Goal: Task Accomplishment & Management: Complete application form

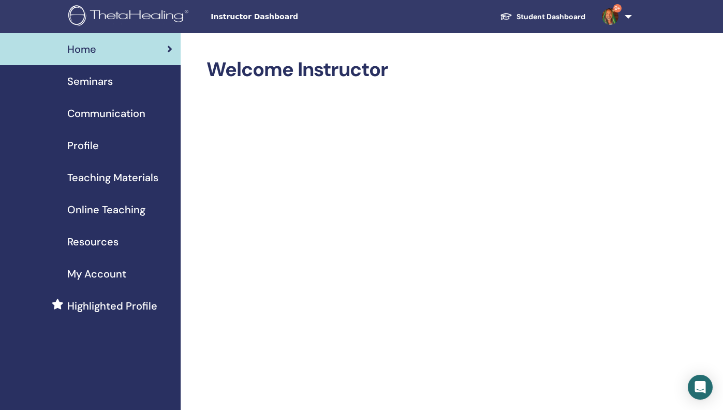
click at [95, 82] on span "Seminars" at bounding box center [90, 81] width 46 height 16
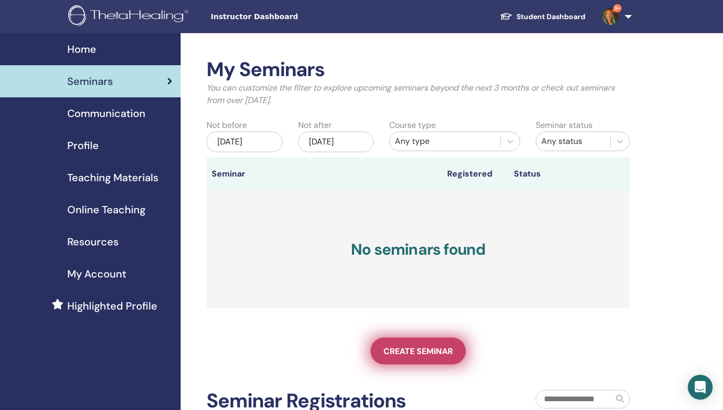
click at [419, 350] on span "Create seminar" at bounding box center [418, 351] width 69 height 11
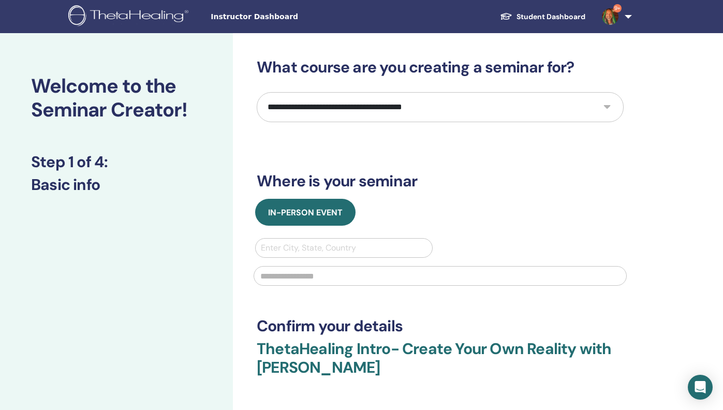
click at [606, 104] on select "**********" at bounding box center [440, 107] width 367 height 30
select select "**"
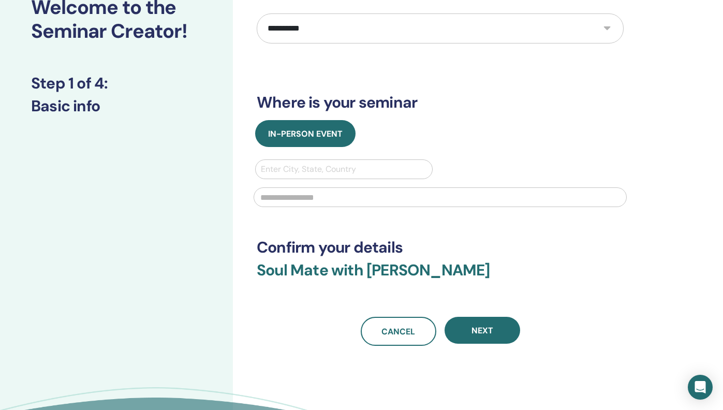
scroll to position [94, 0]
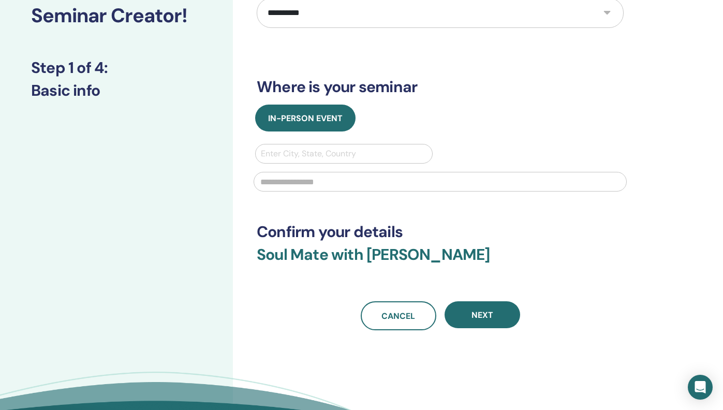
click at [355, 150] on div at bounding box center [344, 153] width 166 height 14
type input "*****"
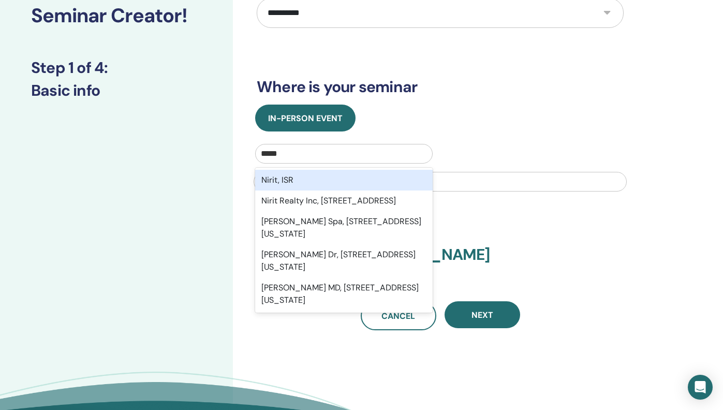
click at [350, 174] on div "Nirit, ISR" at bounding box center [344, 180] width 178 height 21
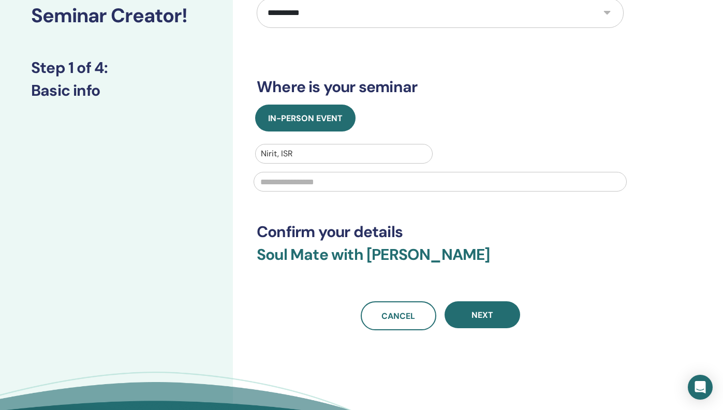
click at [365, 182] on input "text" at bounding box center [440, 182] width 373 height 20
type input "**********"
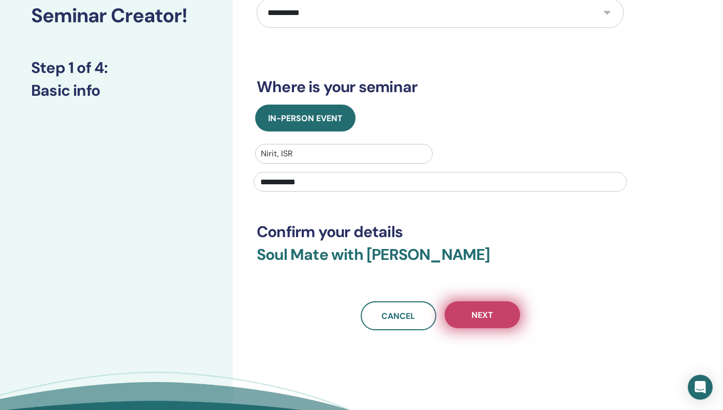
click at [484, 311] on span "Next" at bounding box center [483, 315] width 22 height 11
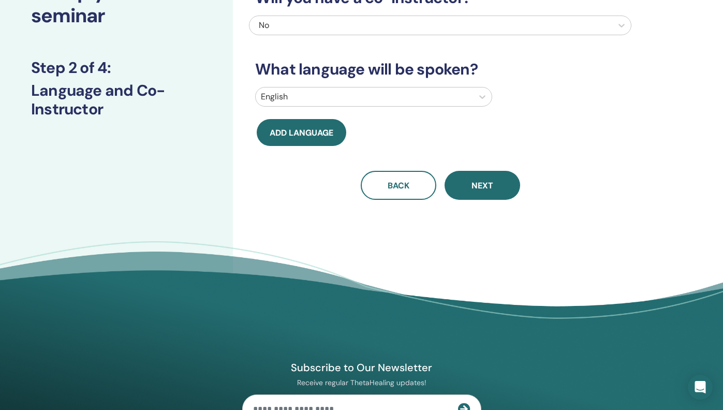
scroll to position [0, 0]
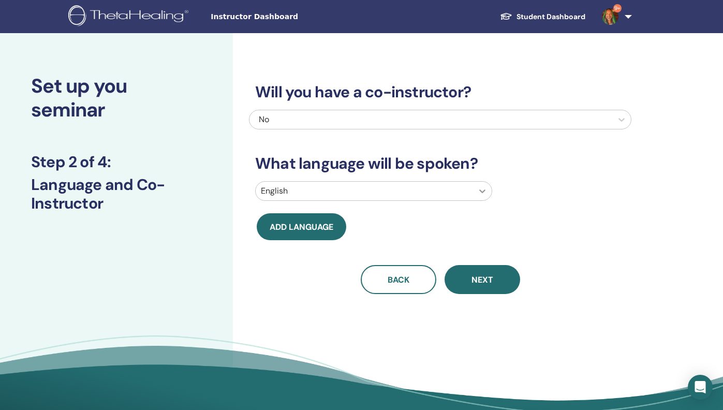
click at [482, 192] on icon at bounding box center [482, 191] width 6 height 4
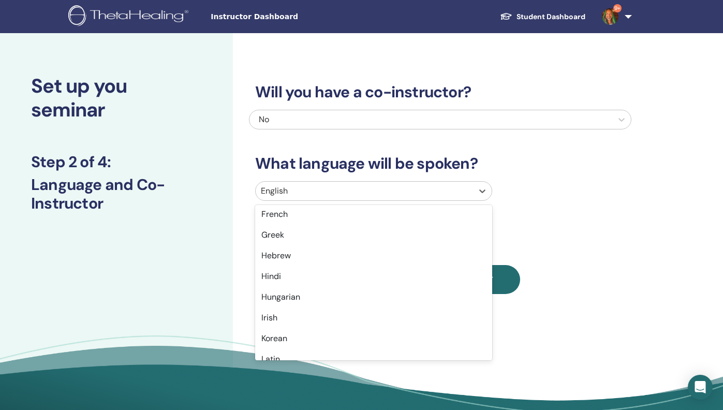
scroll to position [400, 0]
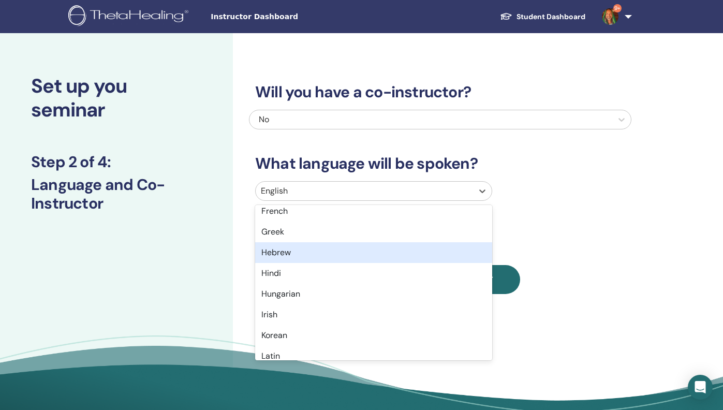
click at [430, 252] on div "Hebrew" at bounding box center [373, 252] width 237 height 21
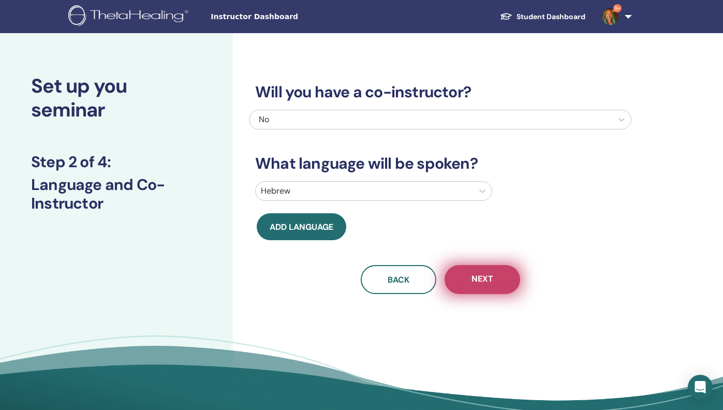
click at [487, 278] on span "Next" at bounding box center [483, 279] width 22 height 13
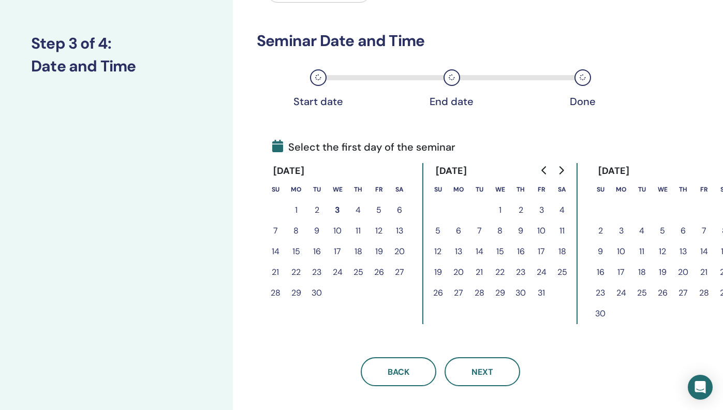
scroll to position [119, 1]
click at [356, 210] on button "4" at bounding box center [357, 210] width 21 height 21
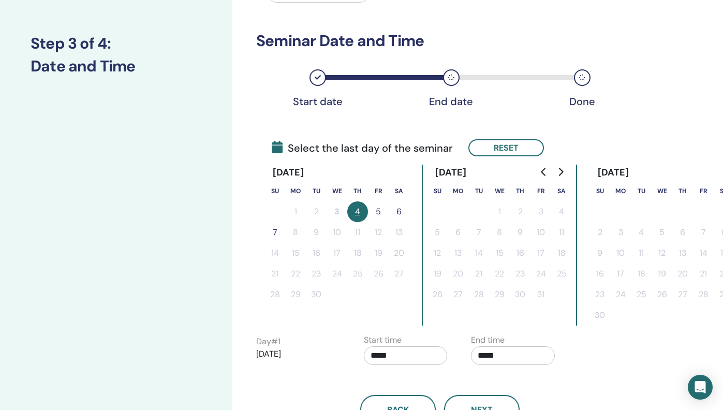
click at [378, 211] on button "5" at bounding box center [378, 211] width 21 height 21
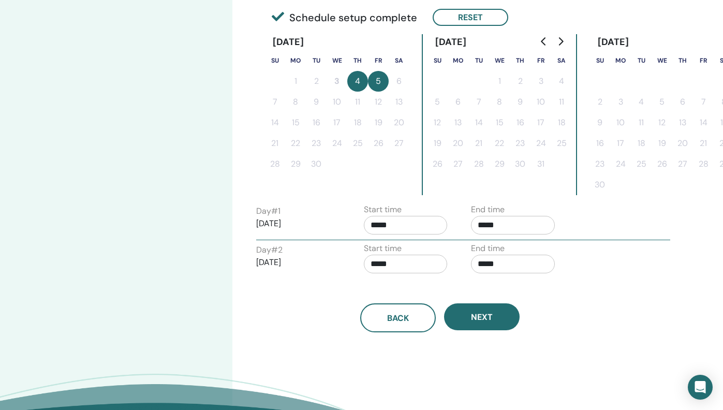
scroll to position [249, 1]
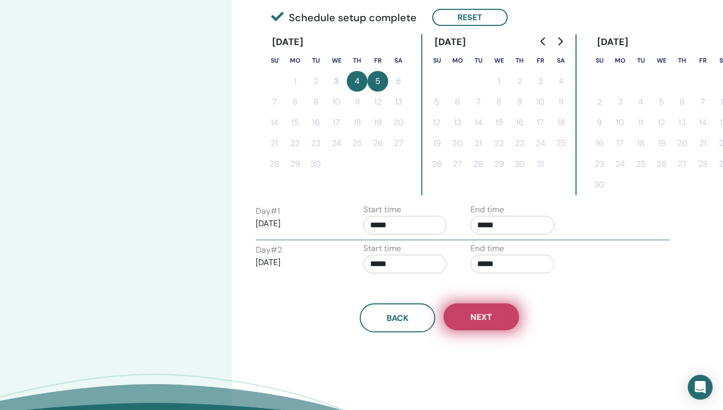
click at [480, 315] on span "Next" at bounding box center [482, 317] width 22 height 11
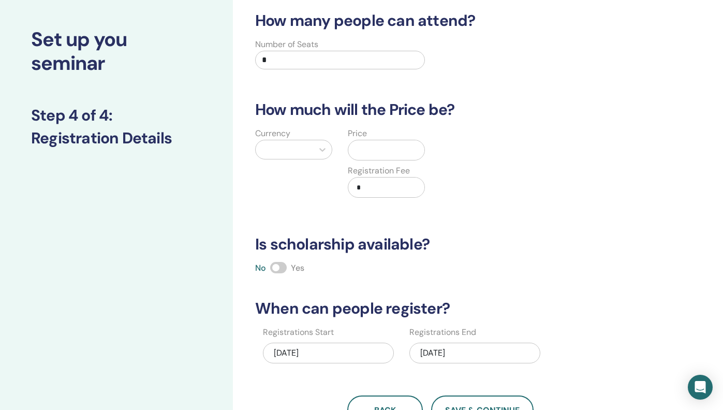
scroll to position [0, 0]
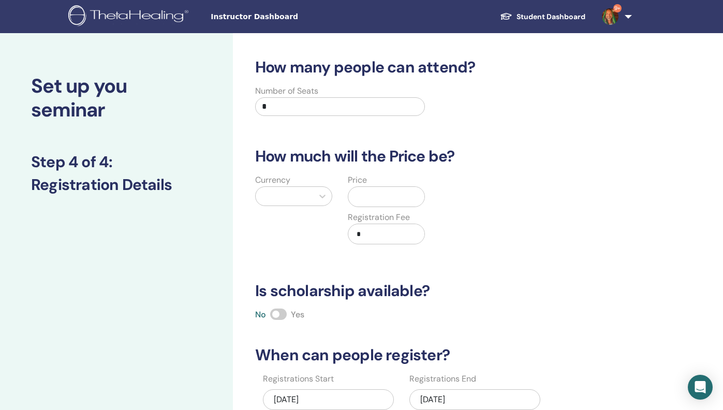
drag, startPoint x: 265, startPoint y: 106, endPoint x: 258, endPoint y: 107, distance: 7.3
click at [258, 107] on input "*" at bounding box center [340, 106] width 170 height 19
type input "**"
click at [324, 198] on icon at bounding box center [322, 196] width 10 height 10
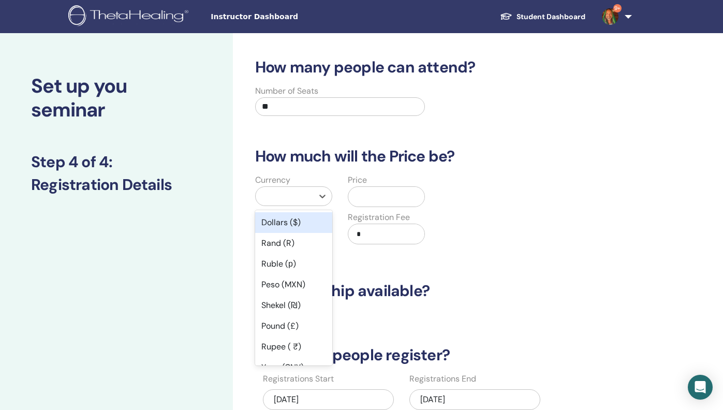
click at [312, 220] on div "Dollars ($)" at bounding box center [293, 222] width 77 height 21
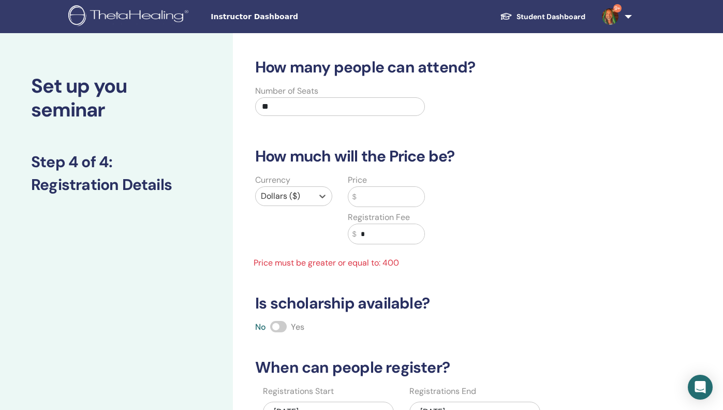
click at [370, 196] on input "text" at bounding box center [391, 197] width 68 height 20
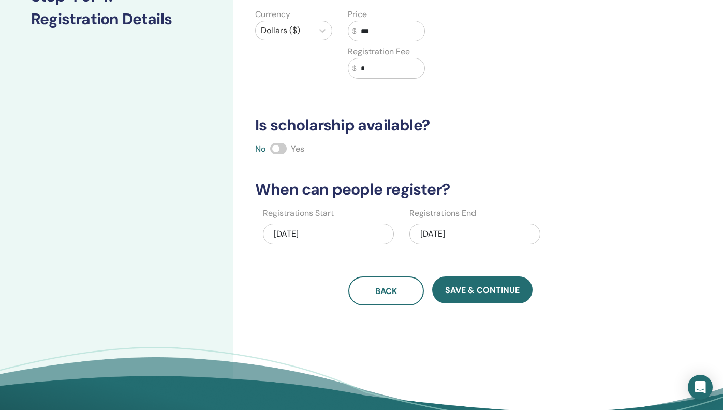
scroll to position [172, 0]
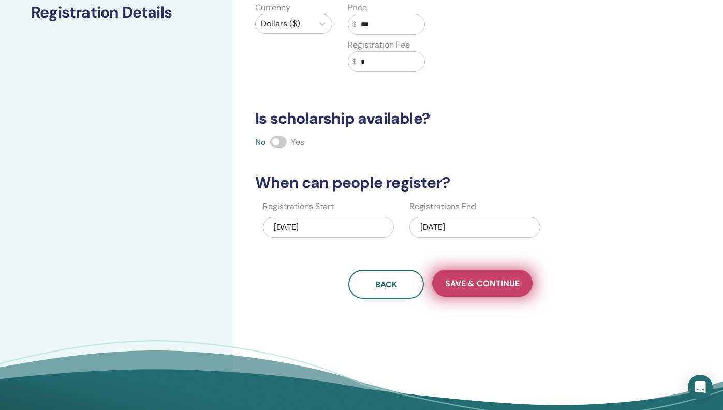
type input "***"
click at [482, 284] on span "Save & Continue" at bounding box center [482, 283] width 75 height 11
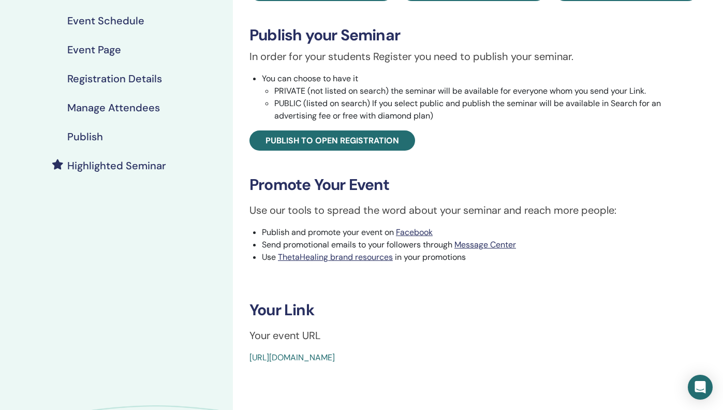
scroll to position [147, 0]
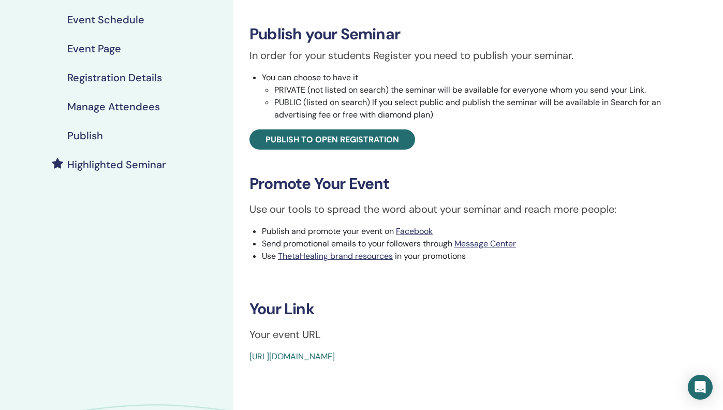
drag, startPoint x: 496, startPoint y: 351, endPoint x: 240, endPoint y: 352, distance: 255.7
click at [240, 352] on div "Soul Mate Event Type In-Person Event Status Not Published Registrations 0/10 Pu…" at bounding box center [473, 137] width 469 height 452
copy link "[URL][DOMAIN_NAME]"
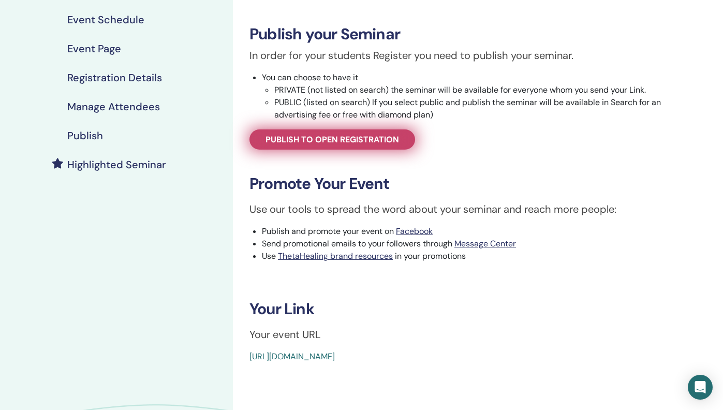
click at [364, 146] on link "Publish to open registration" at bounding box center [332, 139] width 166 height 20
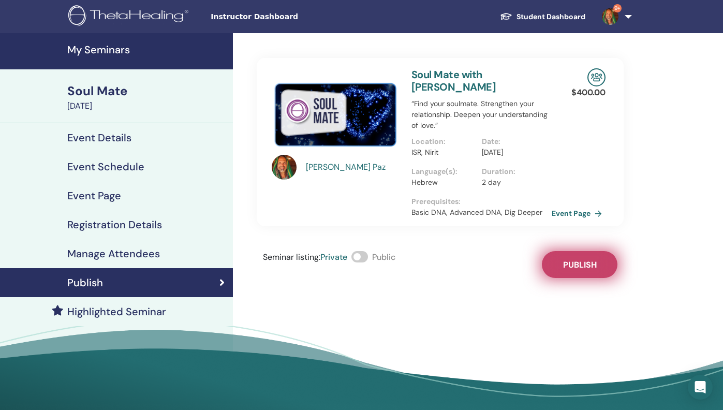
click at [581, 262] on span "Publish" at bounding box center [580, 264] width 34 height 11
